Goal: Task Accomplishment & Management: Manage account settings

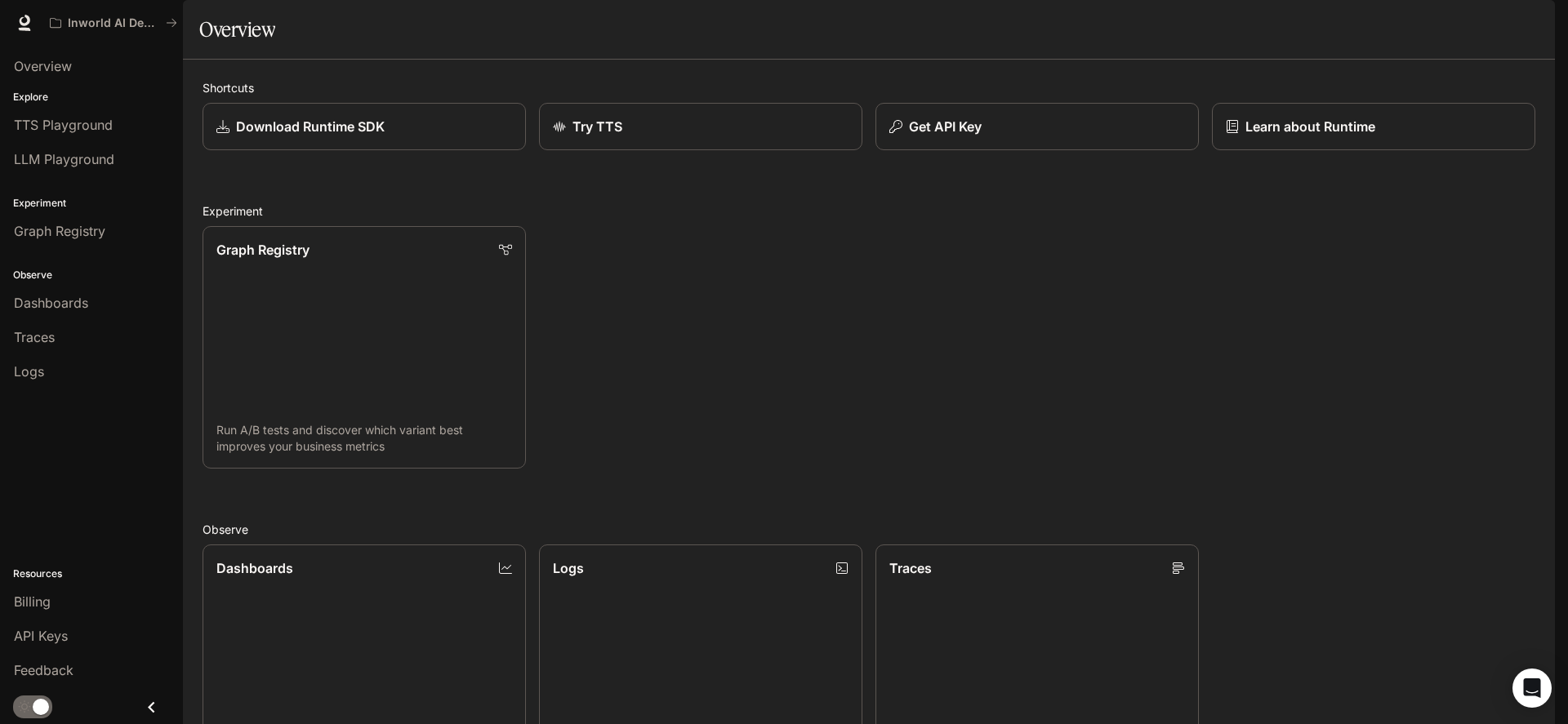
click at [1532, 25] on icon "button" at bounding box center [1532, 22] width 9 height 9
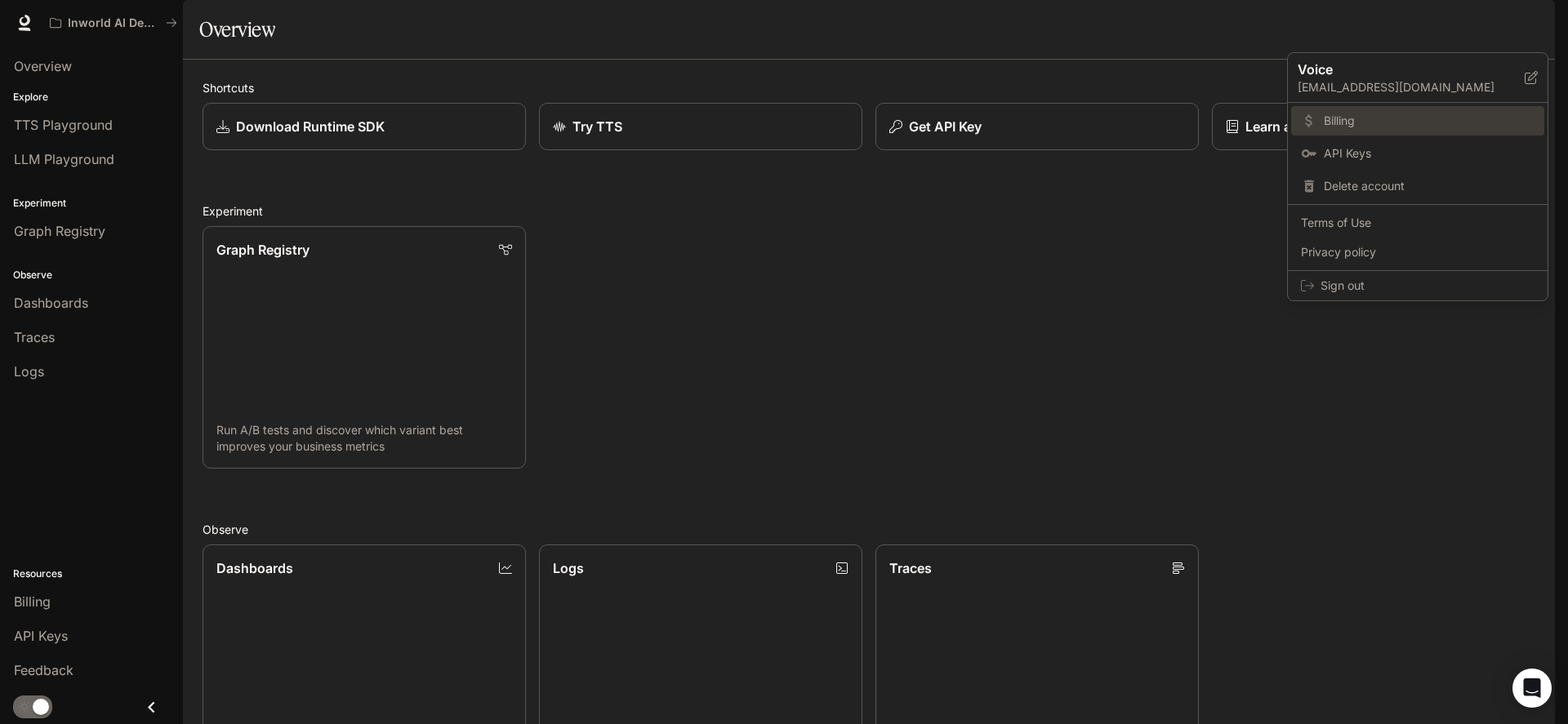
click at [1332, 129] on span "Billing" at bounding box center [1428, 120] width 210 height 16
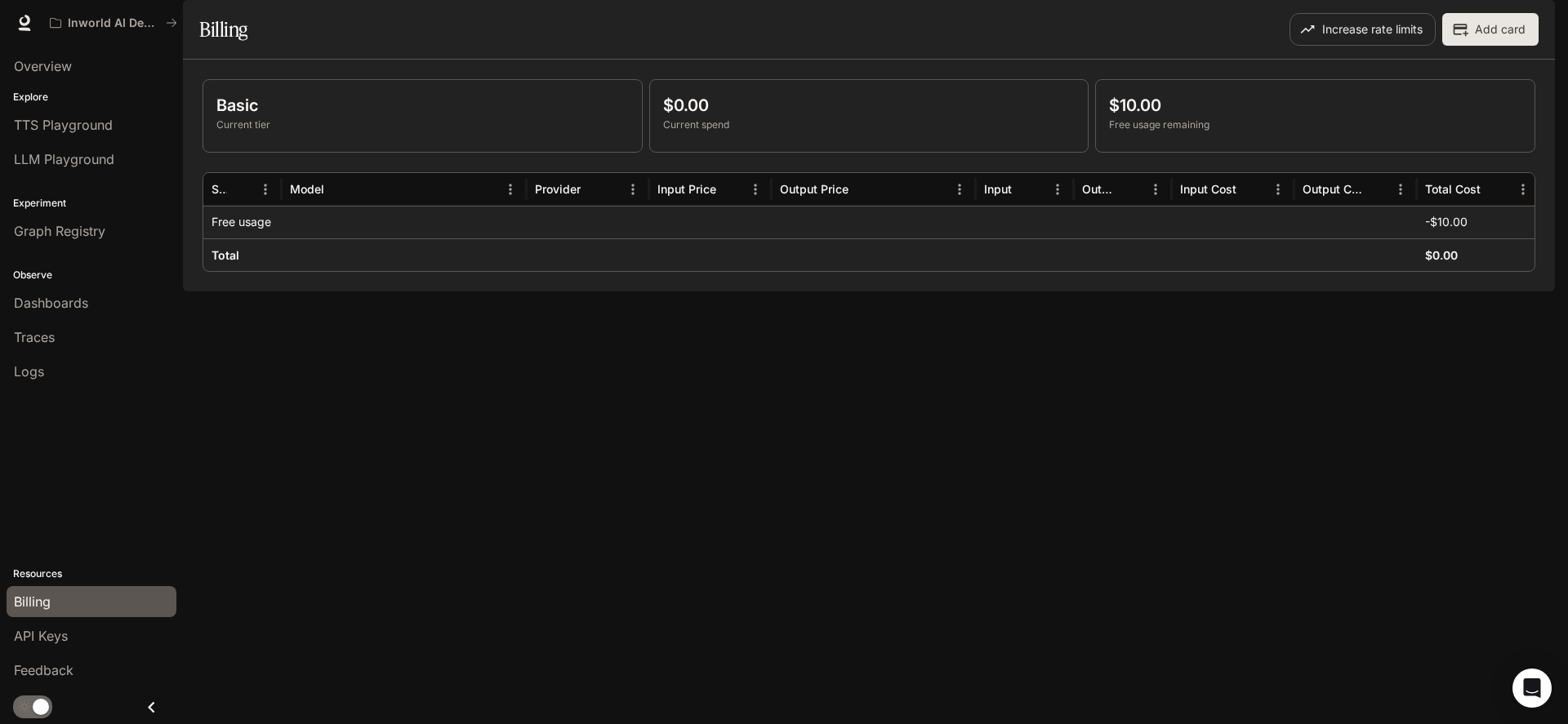
click at [758, 238] on div at bounding box center [710, 222] width 122 height 33
click at [759, 238] on div at bounding box center [710, 222] width 122 height 33
click at [675, 238] on div at bounding box center [710, 222] width 122 height 33
click at [701, 238] on div at bounding box center [710, 222] width 122 height 33
click at [1409, 238] on div at bounding box center [1356, 222] width 122 height 33
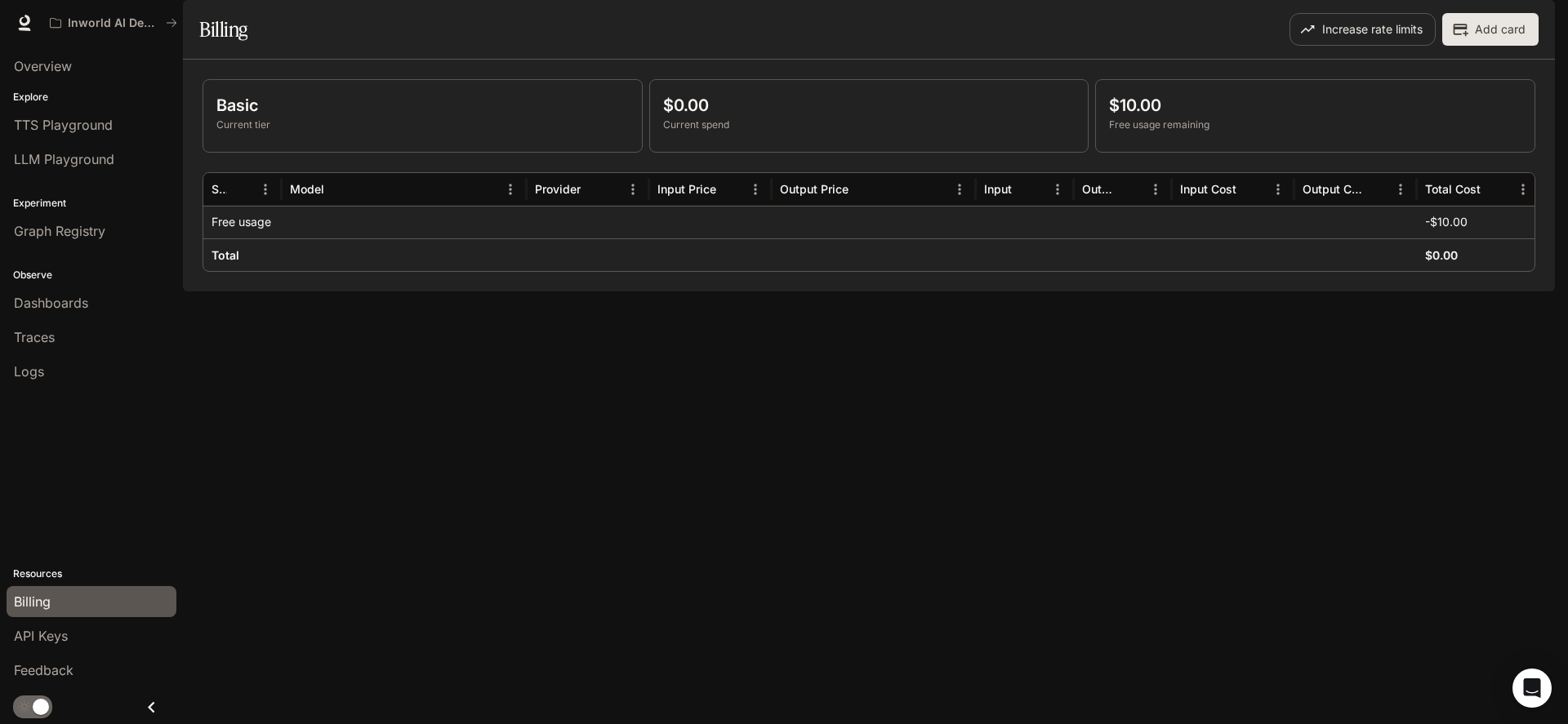
scroll to position [0, 1]
click at [62, 640] on span "API Keys" at bounding box center [41, 636] width 54 height 19
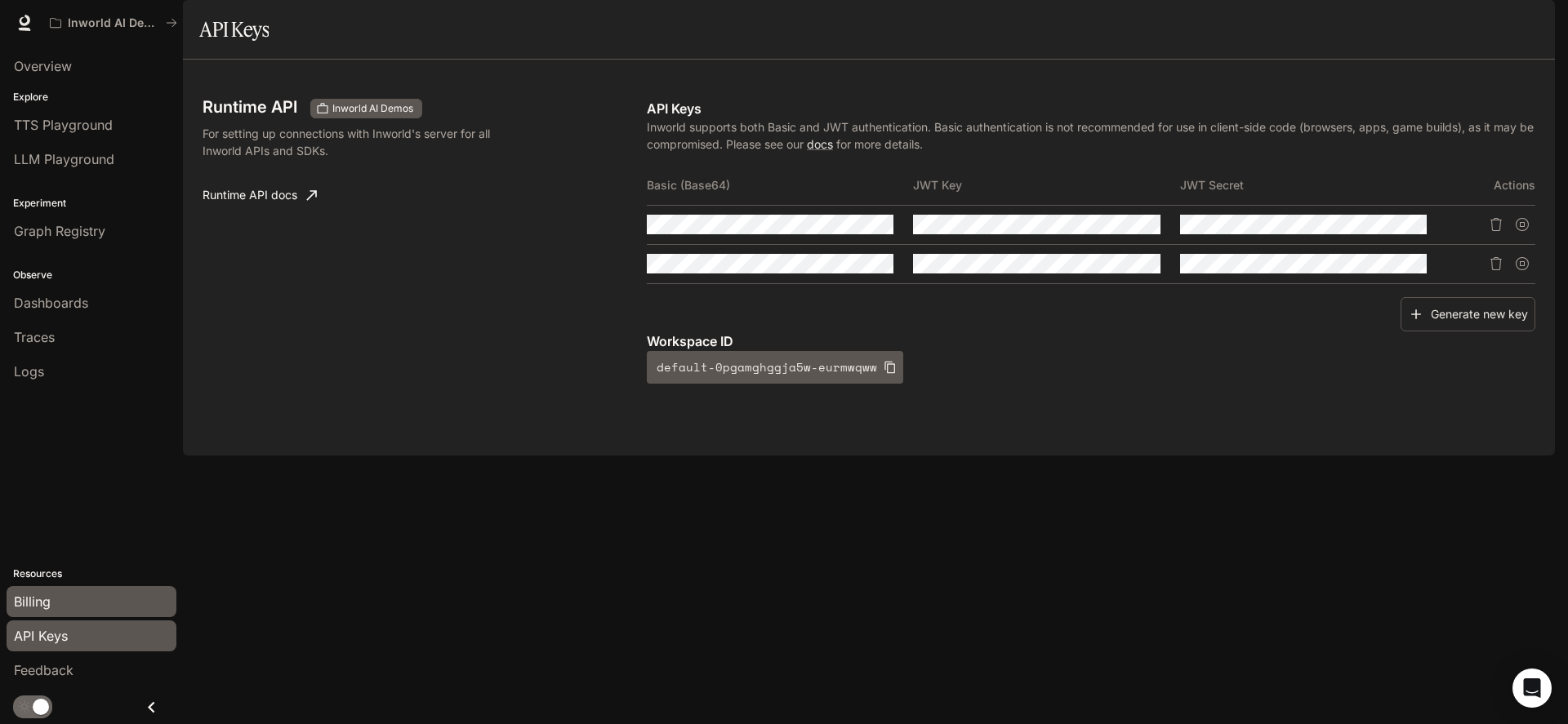
click at [65, 604] on div "Billing" at bounding box center [91, 602] width 155 height 19
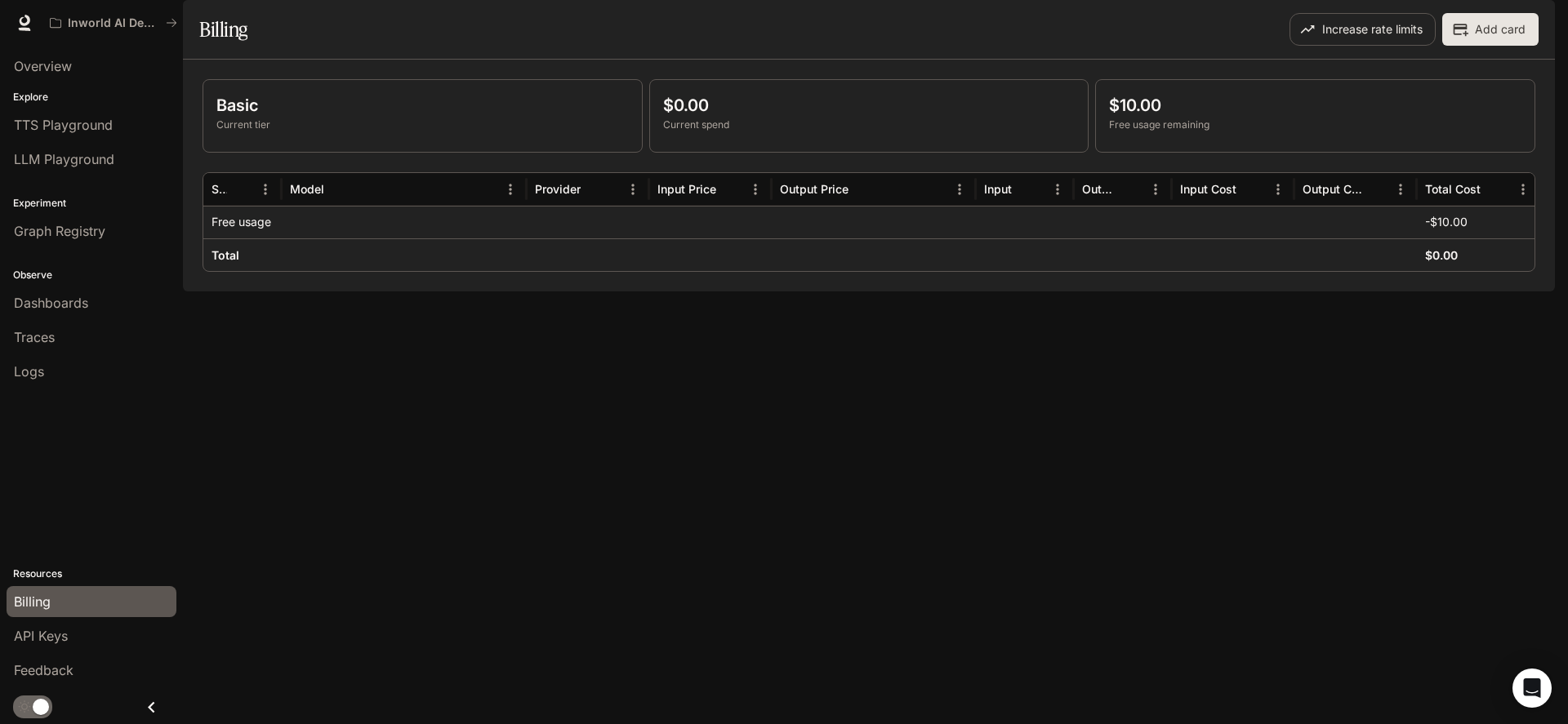
click at [742, 292] on div "Basic Current tier $0.00 Current spend $10.00 Free usage remaining Service Mode…" at bounding box center [869, 175] width 1372 height 232
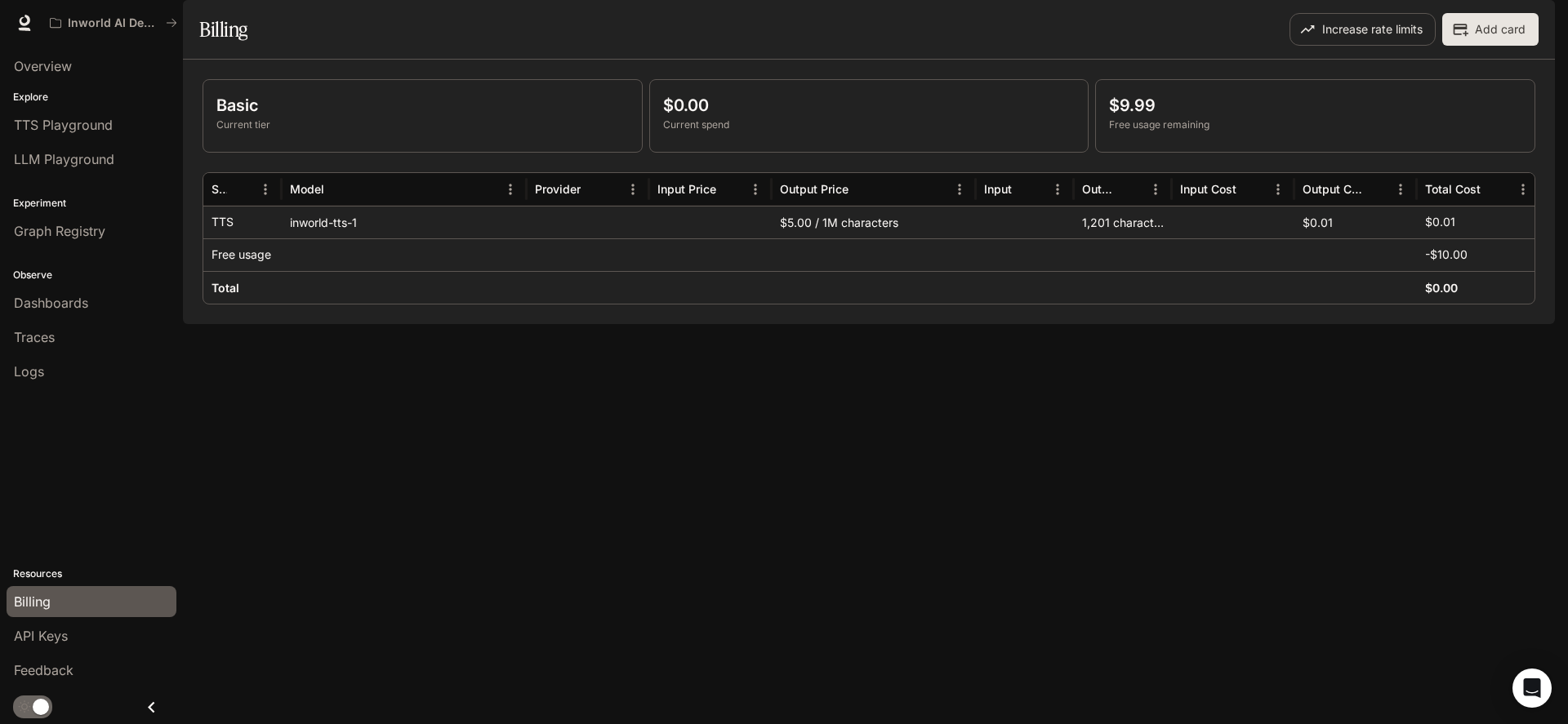
click at [688, 325] on div "Basic Current tier $0.00 Current spend $9.99 Free usage remaining Service Model…" at bounding box center [869, 192] width 1372 height 265
drag, startPoint x: 243, startPoint y: 263, endPoint x: 253, endPoint y: 265, distance: 10.2
click at [243, 238] on div "TTS" at bounding box center [242, 222] width 62 height 32
drag, startPoint x: 262, startPoint y: 267, endPoint x: 931, endPoint y: 278, distance: 669.1
click at [931, 238] on div "TTS inworld-tts-1 $5.00 / 1M characters 1,201 characters $0.01 $0.01" at bounding box center [871, 222] width 1336 height 33
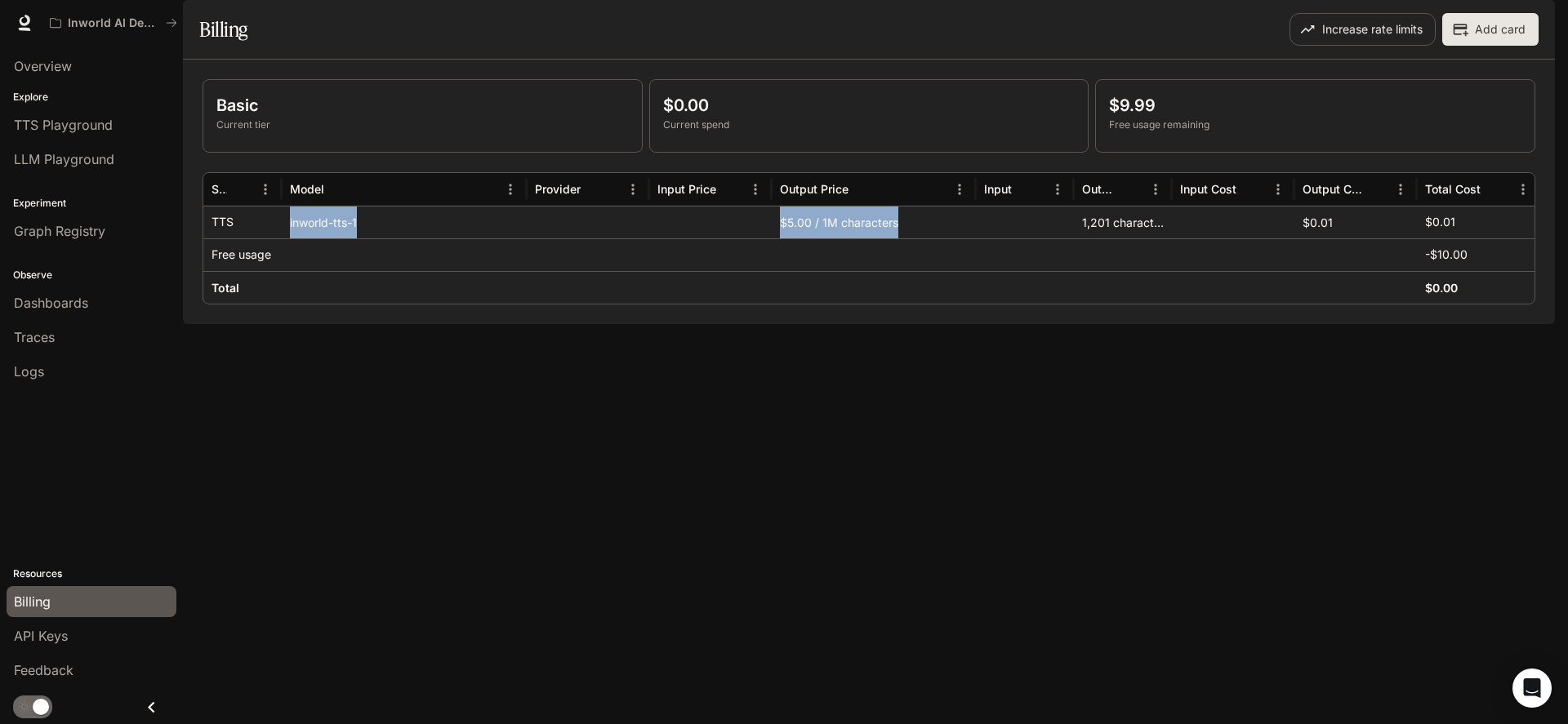
click at [931, 238] on div "$5.00 / 1M characters" at bounding box center [873, 222] width 204 height 33
drag, startPoint x: 1050, startPoint y: 269, endPoint x: 1174, endPoint y: 275, distance: 124.1
click at [1174, 238] on div "TTS inworld-tts-1 $5.00 / 1M characters 1,201 characters $0.01 $0.01" at bounding box center [871, 222] width 1336 height 33
click at [1042, 238] on div at bounding box center [1024, 222] width 98 height 33
drag, startPoint x: 782, startPoint y: 268, endPoint x: 914, endPoint y: 272, distance: 132.1
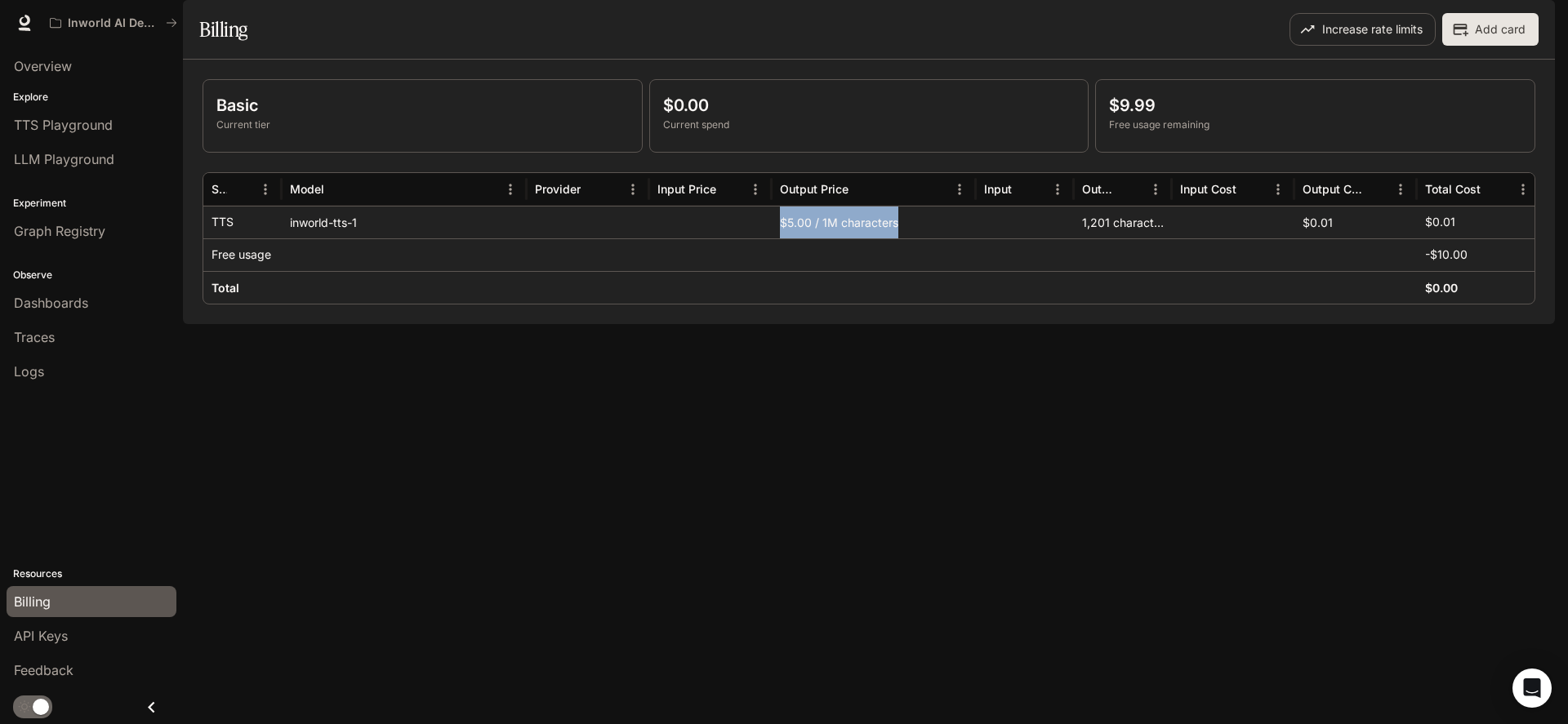
click at [914, 238] on div "$5.00 / 1M characters" at bounding box center [873, 222] width 204 height 33
click at [1493, 46] on button "Add card" at bounding box center [1490, 29] width 96 height 33
click at [451, 303] on div at bounding box center [404, 288] width 245 height 33
click at [392, 238] on div "inworld-tts-1" at bounding box center [404, 222] width 245 height 33
